Goal: Find specific page/section: Find specific page/section

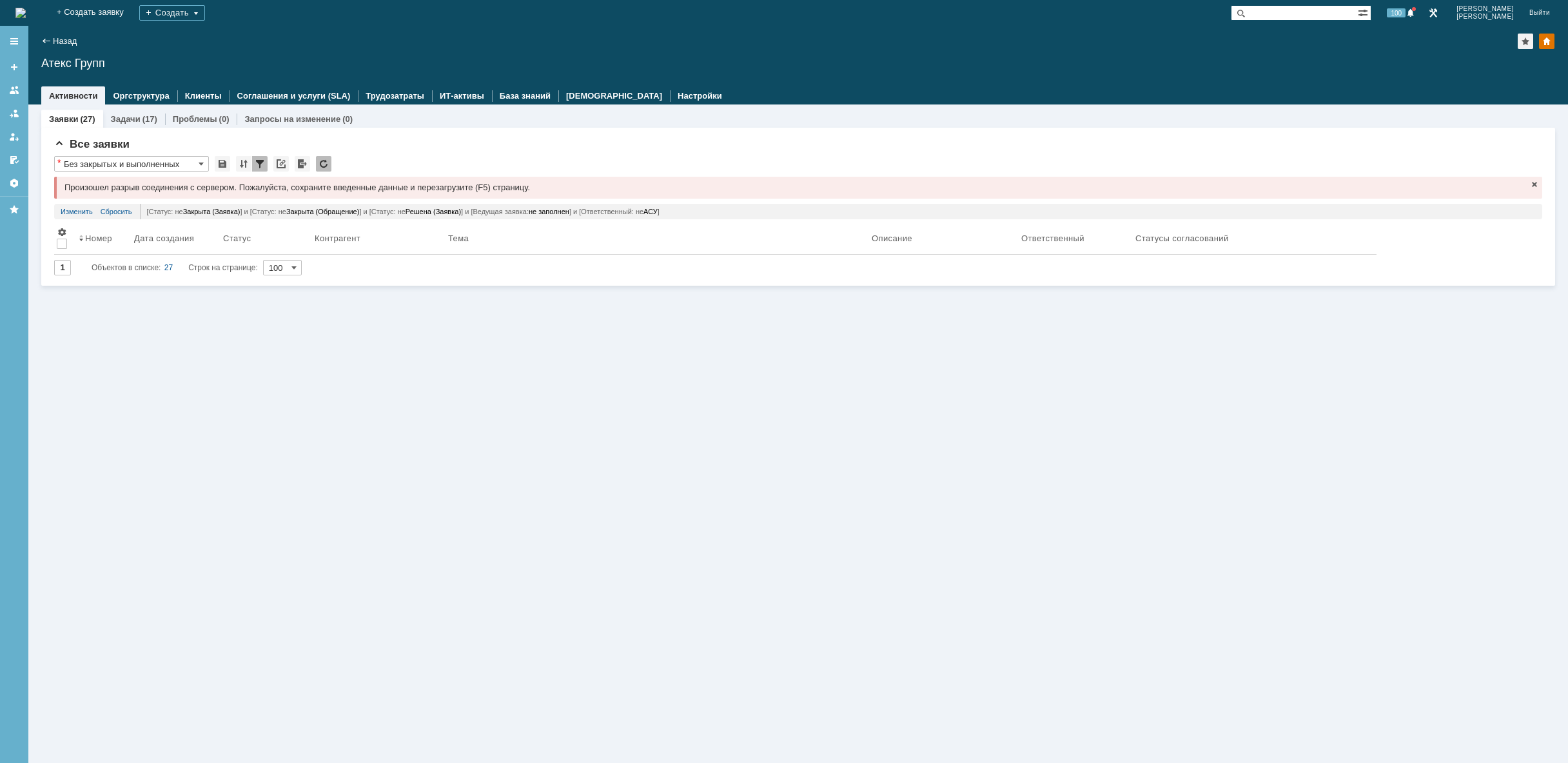
click at [885, 411] on div "Заявки (27) Задачи (17) Проблемы (0) Запросы на изменение (0) Все заявки * Без …" at bounding box center [798, 433] width 1540 height 658
click at [892, 419] on div "Заявки (27) Задачи (17) Проблемы (0) Запросы на изменение (0) Все заявки * Без …" at bounding box center [798, 433] width 1540 height 658
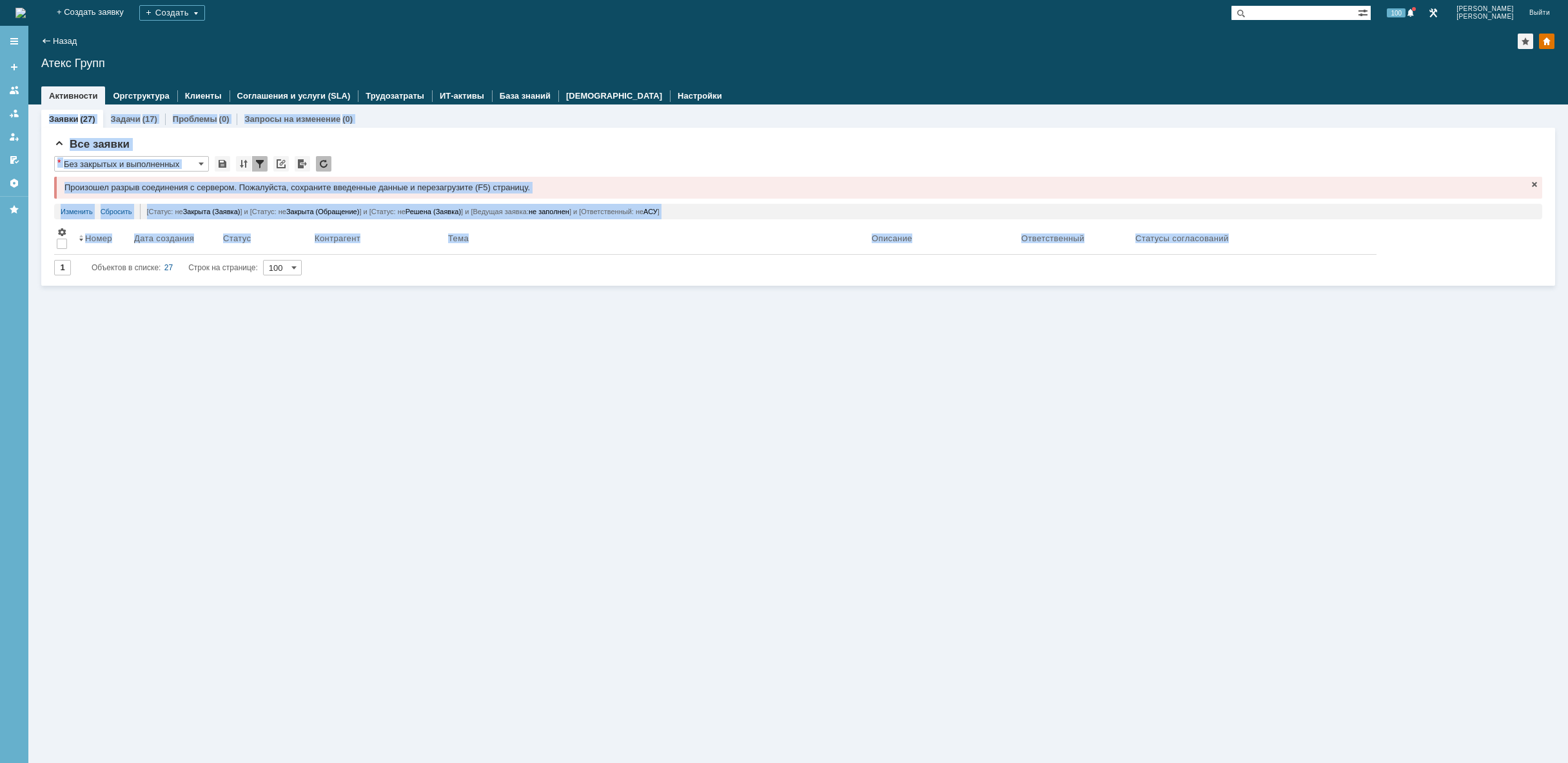
click at [892, 419] on div "Заявки (27) Задачи (17) Проблемы (0) Запросы на изменение (0) Все заявки * Без …" at bounding box center [798, 433] width 1540 height 658
click at [26, 10] on img at bounding box center [20, 13] width 10 height 10
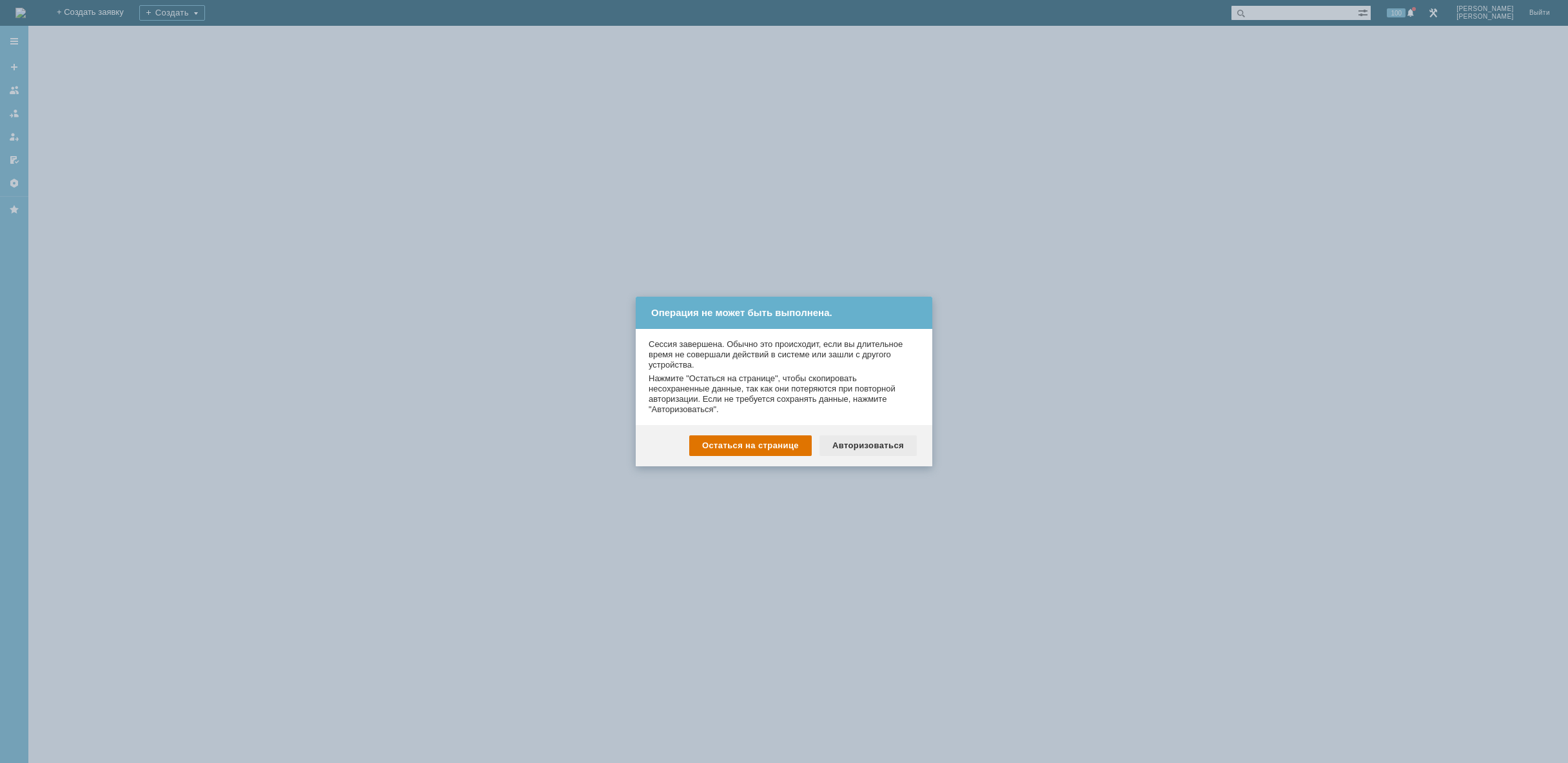
click at [859, 448] on div "Авторизоваться" at bounding box center [867, 445] width 97 height 21
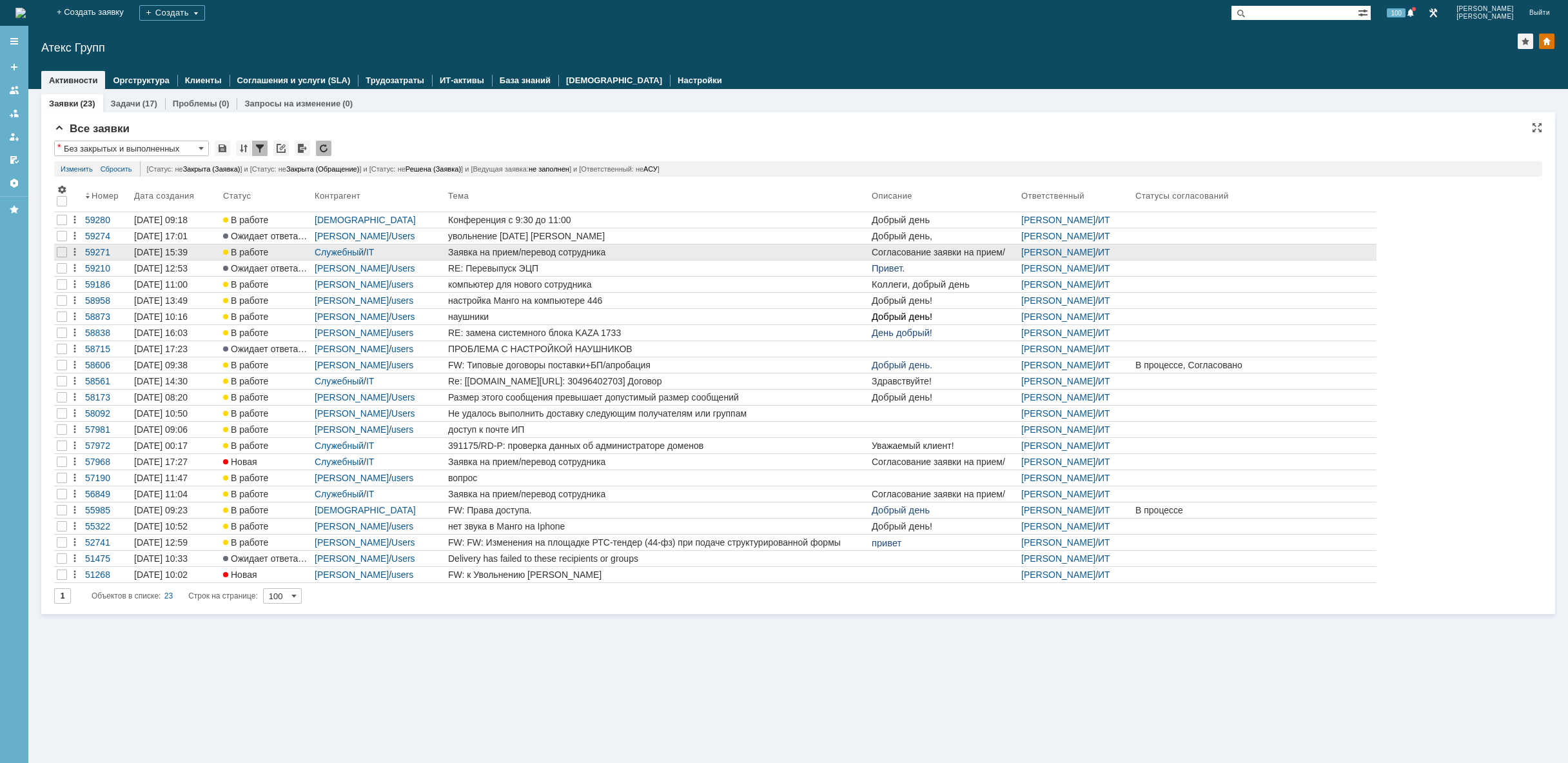
click at [603, 250] on div "Заявка на прием/перевод сотрудника" at bounding box center [657, 252] width 419 height 10
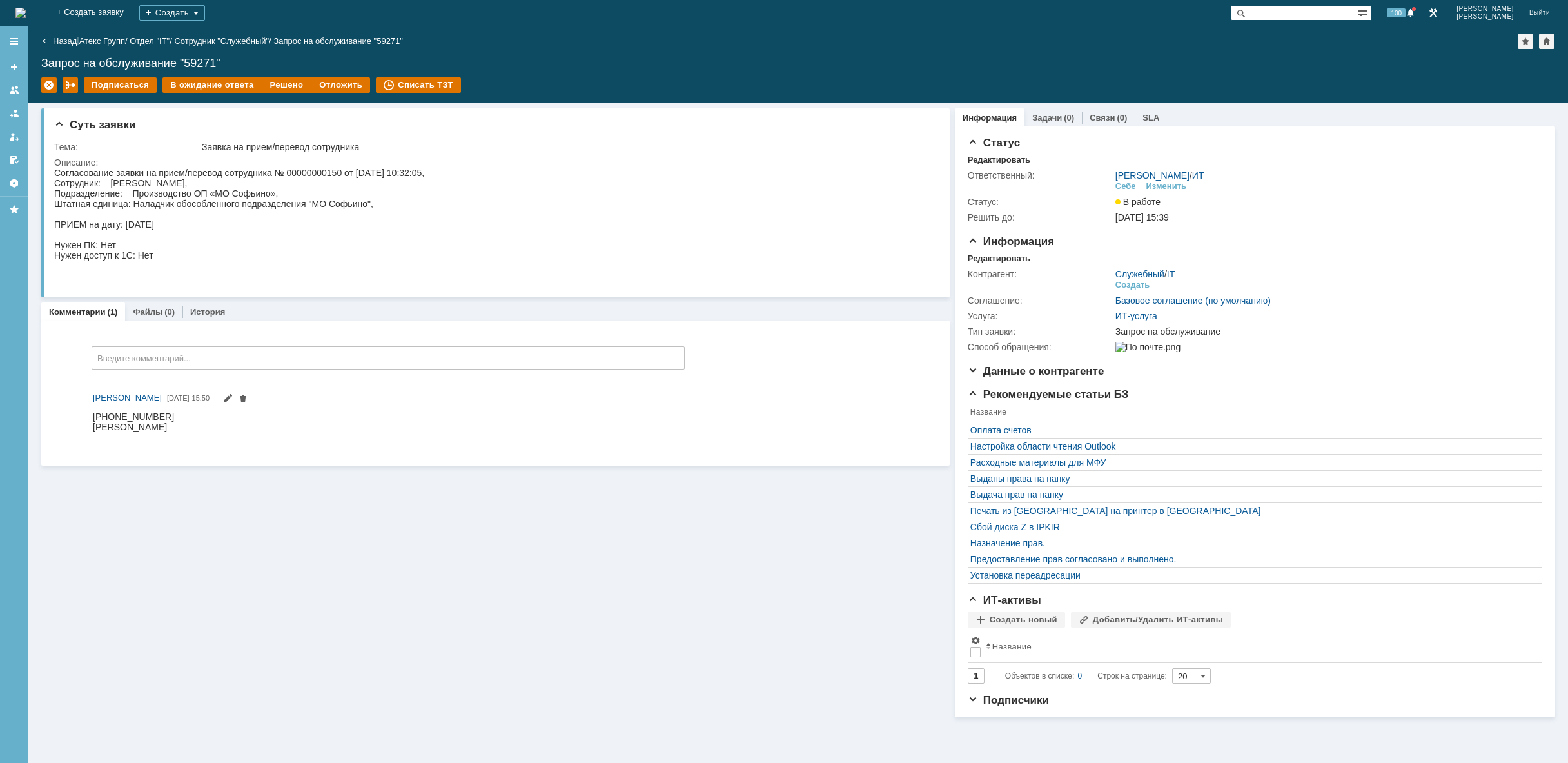
click at [26, 14] on img at bounding box center [20, 13] width 10 height 10
